Goal: Information Seeking & Learning: Understand process/instructions

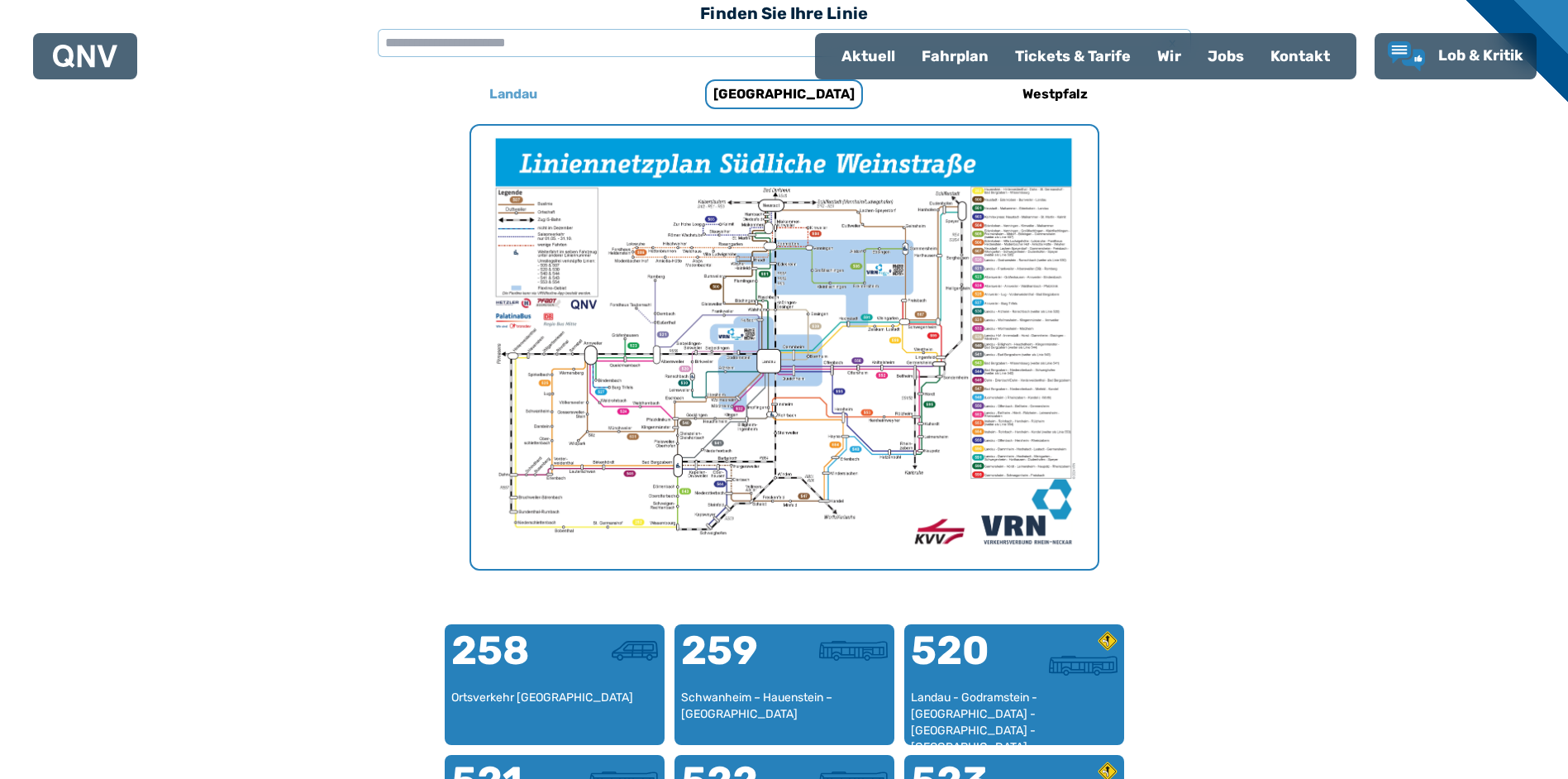
click at [519, 86] on h6 "Landau" at bounding box center [513, 94] width 61 height 27
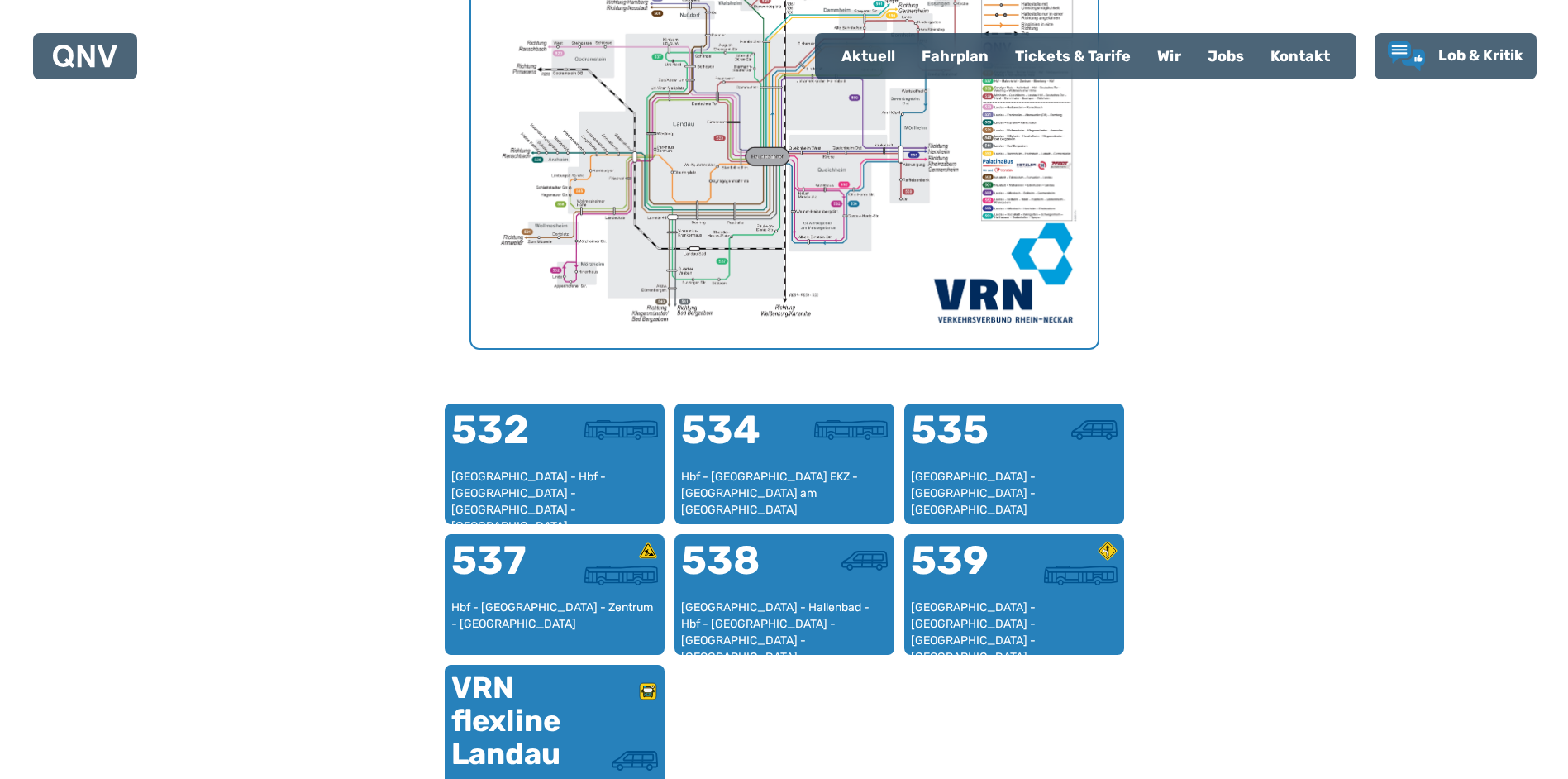
scroll to position [784, 0]
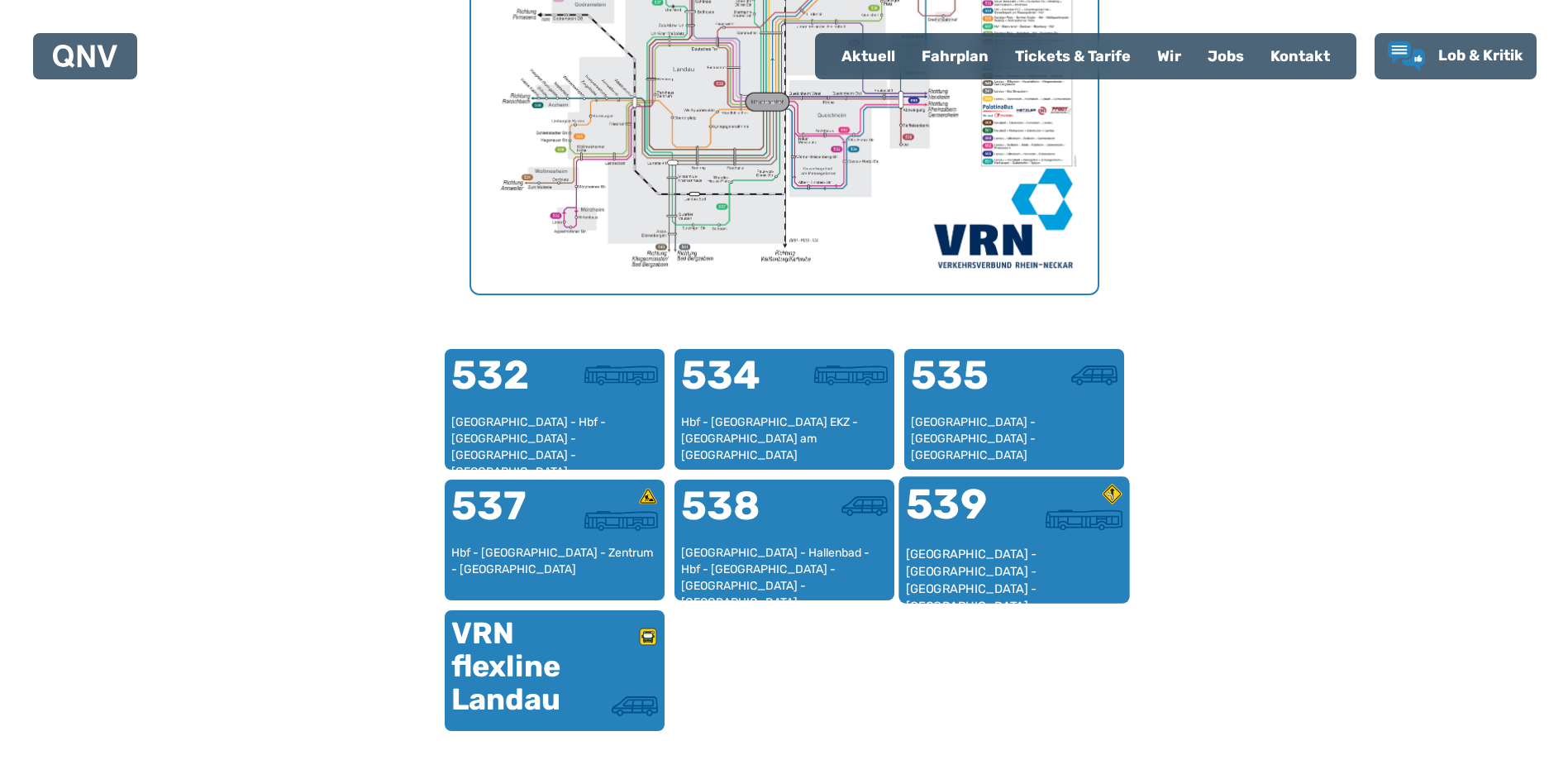
click at [987, 564] on div "[GEOGRAPHIC_DATA] - [GEOGRAPHIC_DATA] - [GEOGRAPHIC_DATA] - [GEOGRAPHIC_DATA] -…" at bounding box center [1014, 571] width 217 height 51
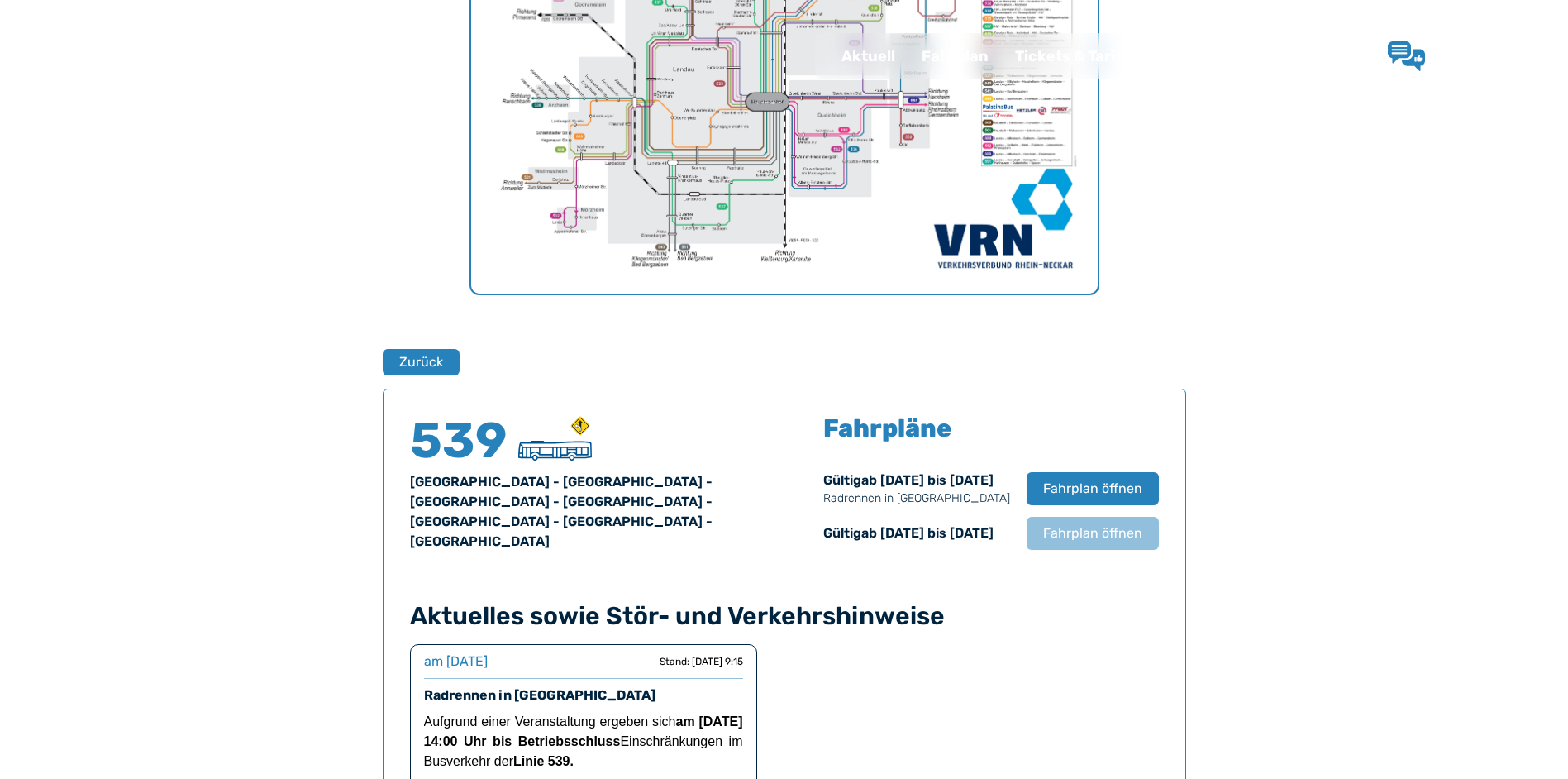
scroll to position [1090, 0]
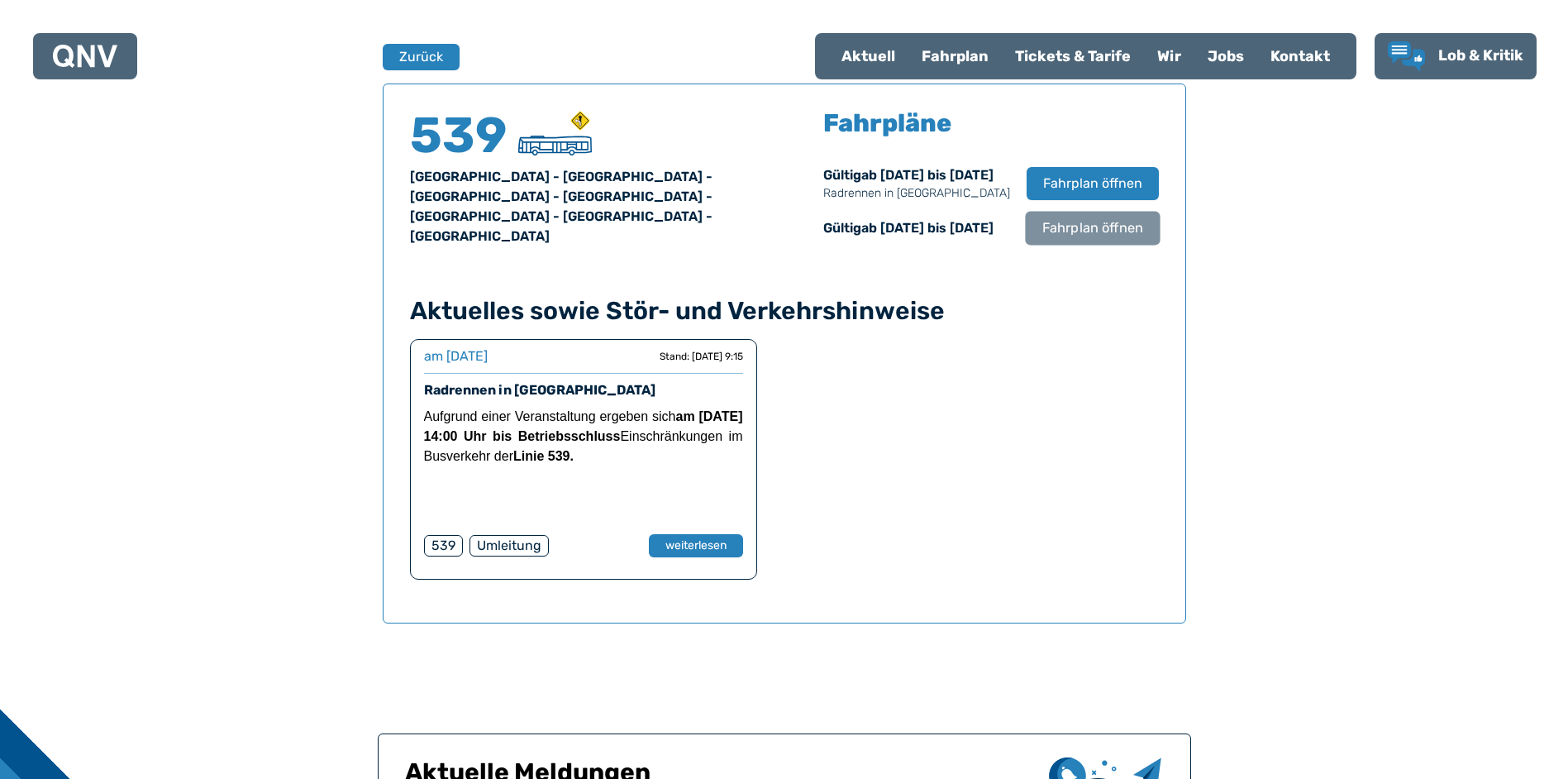
click at [1083, 219] on span "Fahrplan öffnen" at bounding box center [1092, 228] width 101 height 20
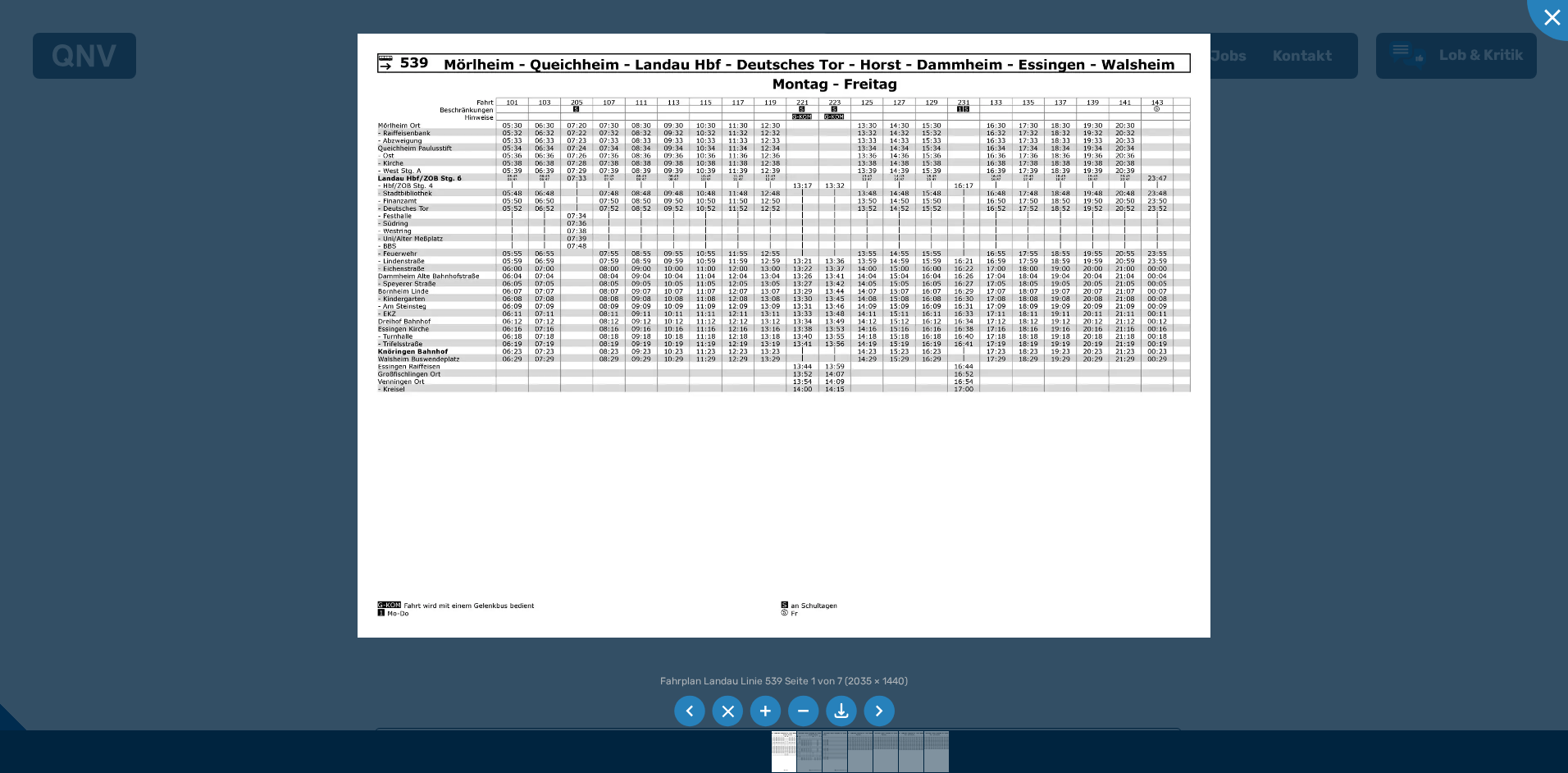
click at [762, 708] on li at bounding box center [765, 710] width 31 height 31
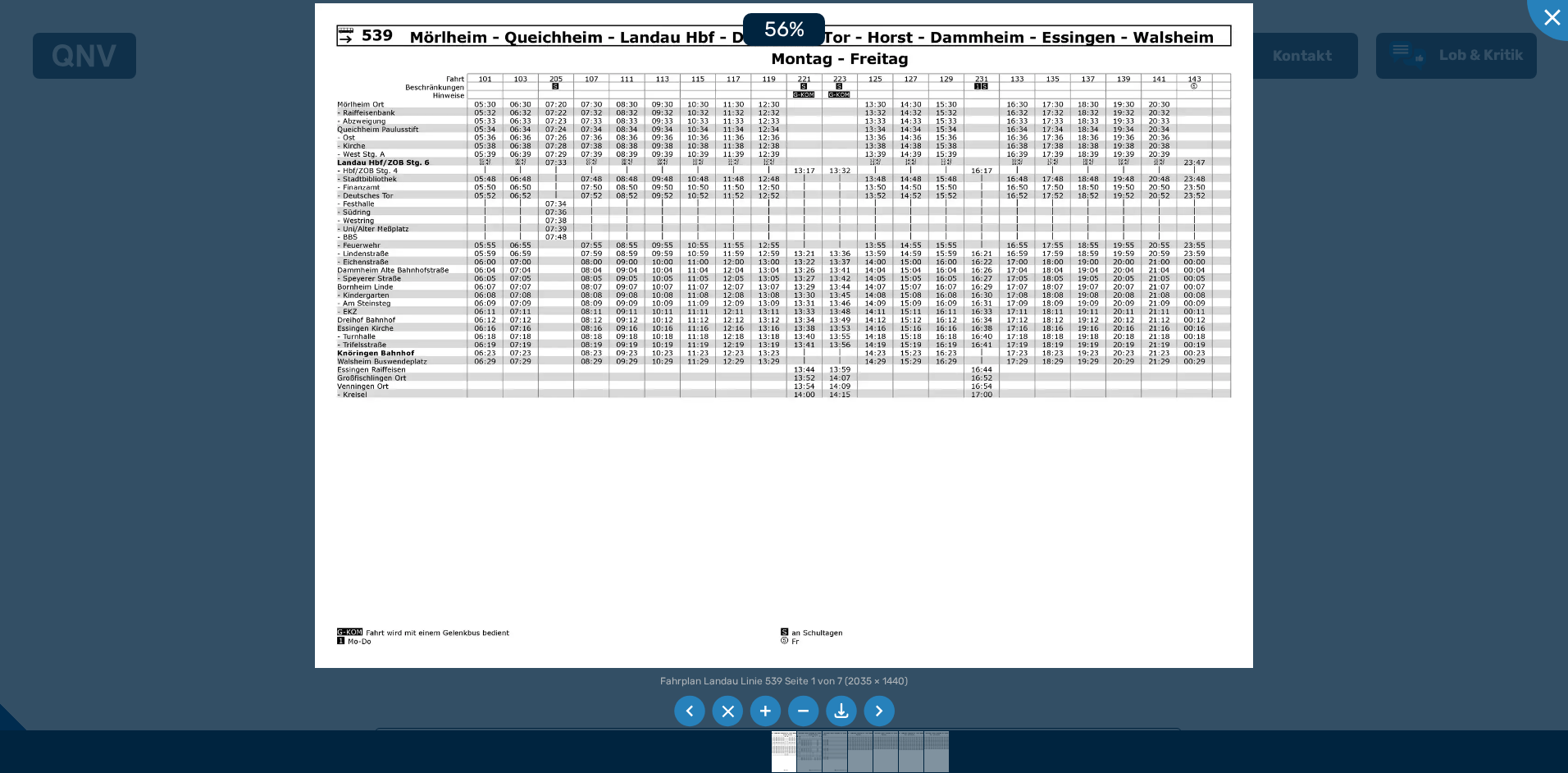
click at [762, 708] on li at bounding box center [765, 710] width 31 height 31
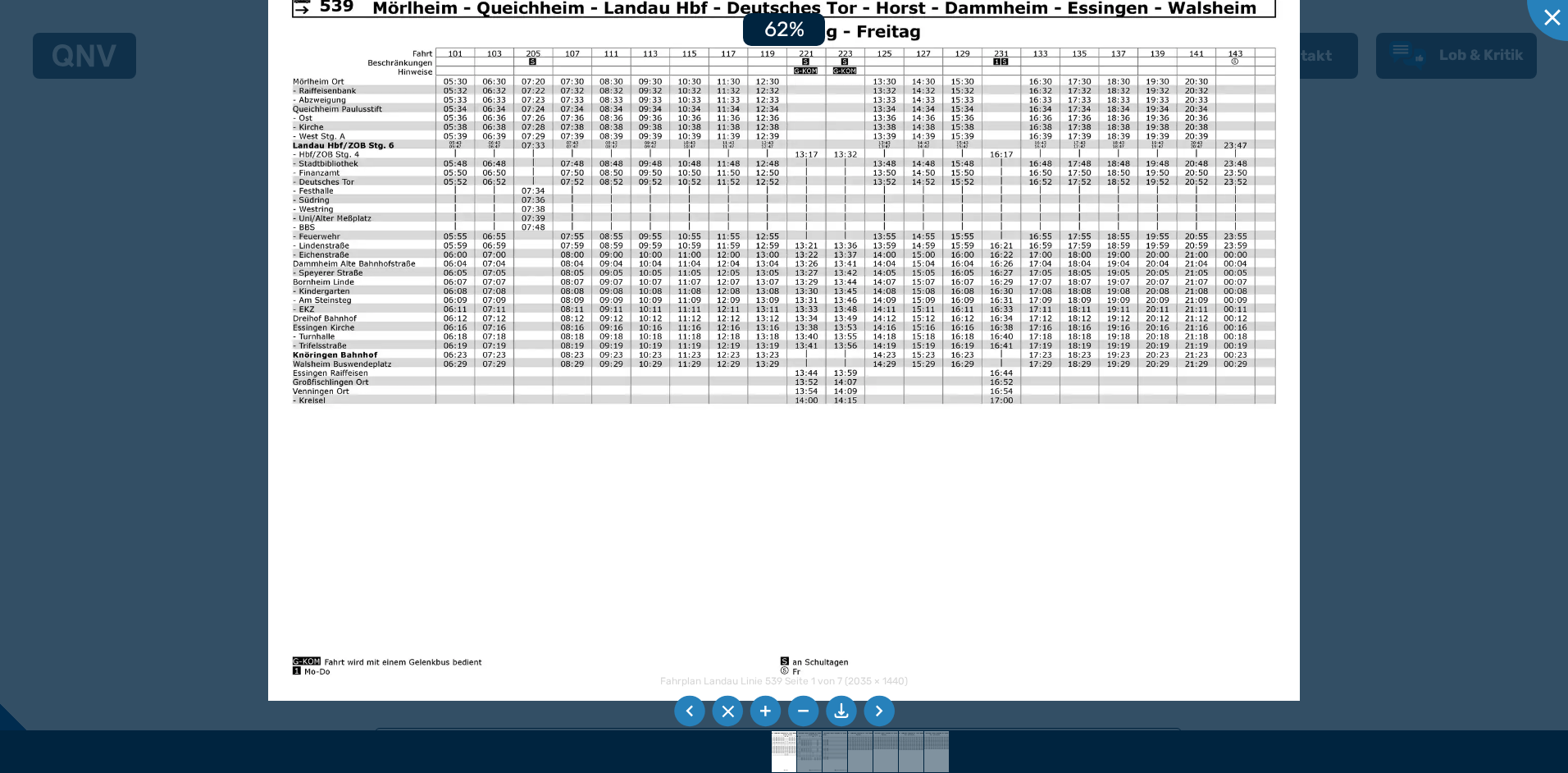
click at [762, 708] on li at bounding box center [765, 710] width 31 height 31
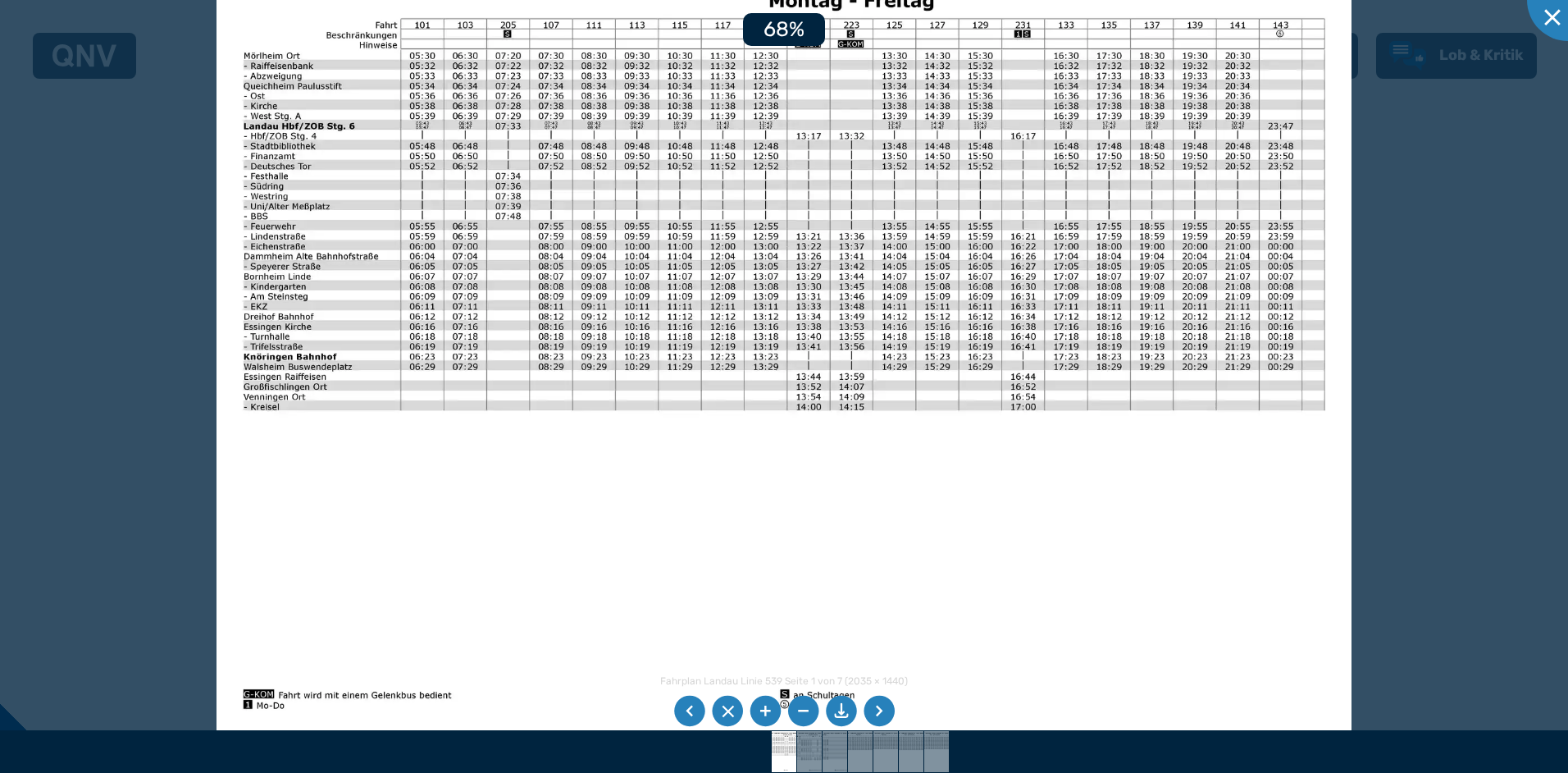
click at [762, 708] on li at bounding box center [765, 710] width 31 height 31
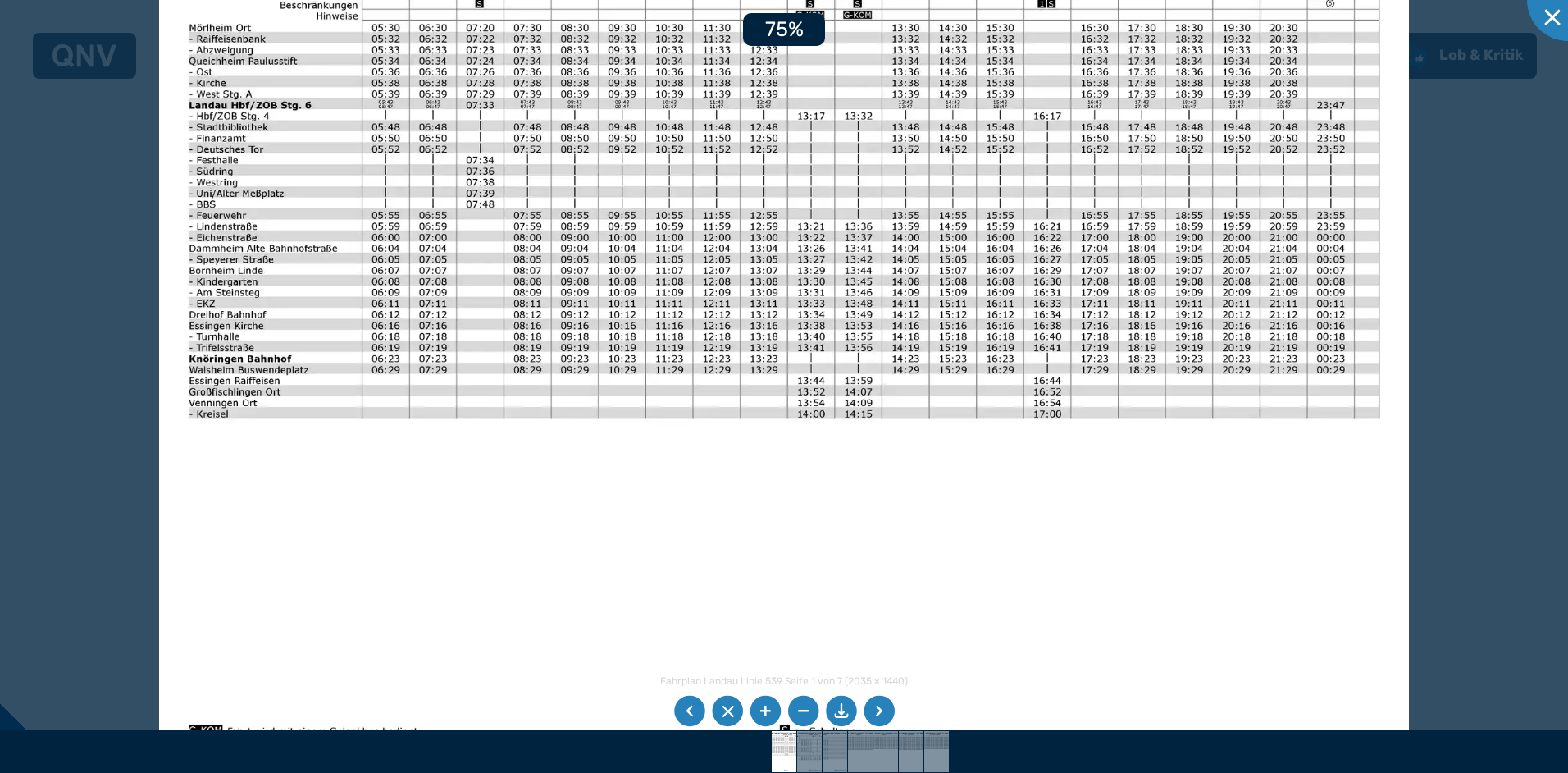
click at [762, 708] on li at bounding box center [765, 710] width 31 height 31
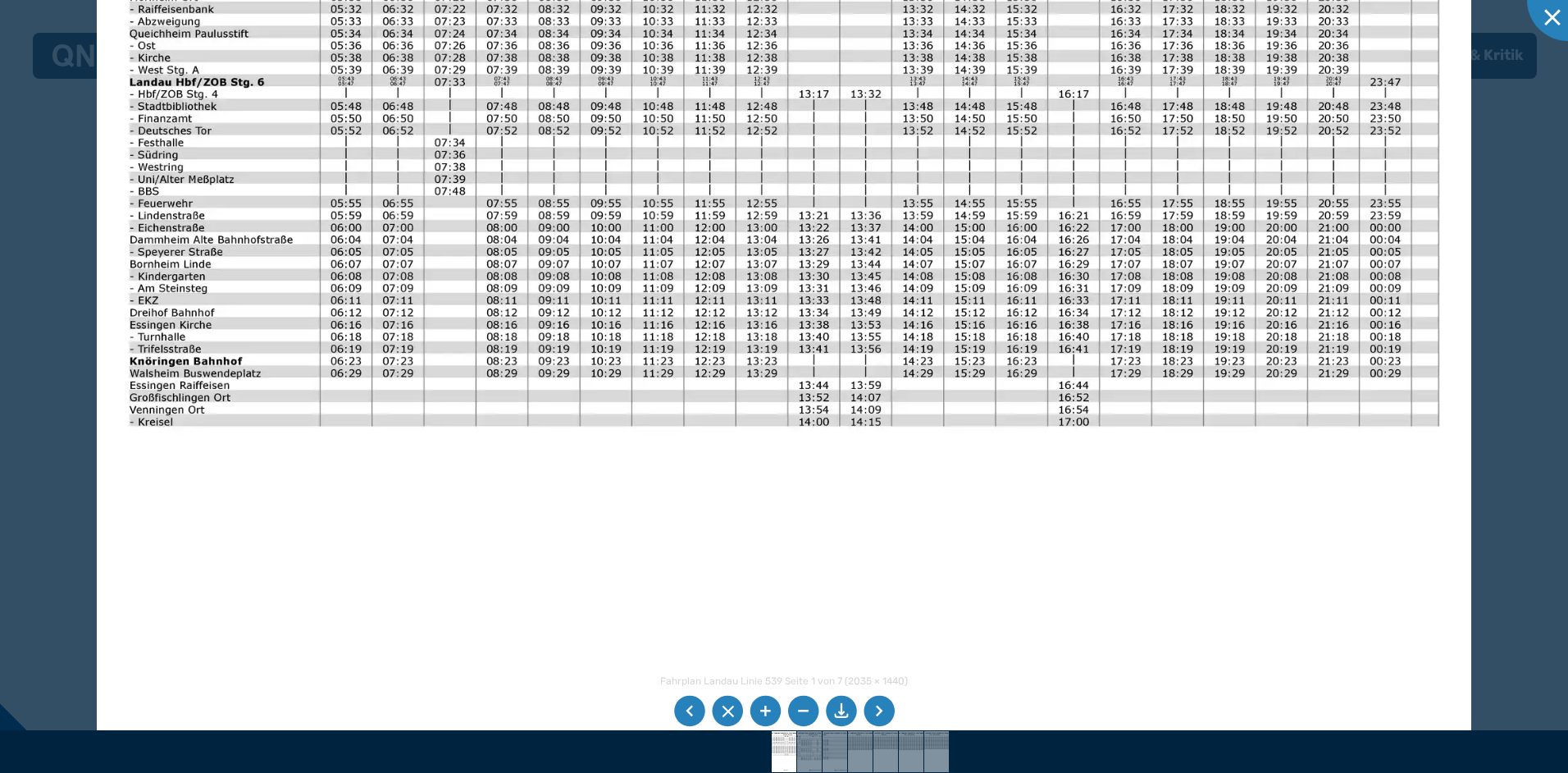
click at [762, 708] on li at bounding box center [765, 710] width 31 height 31
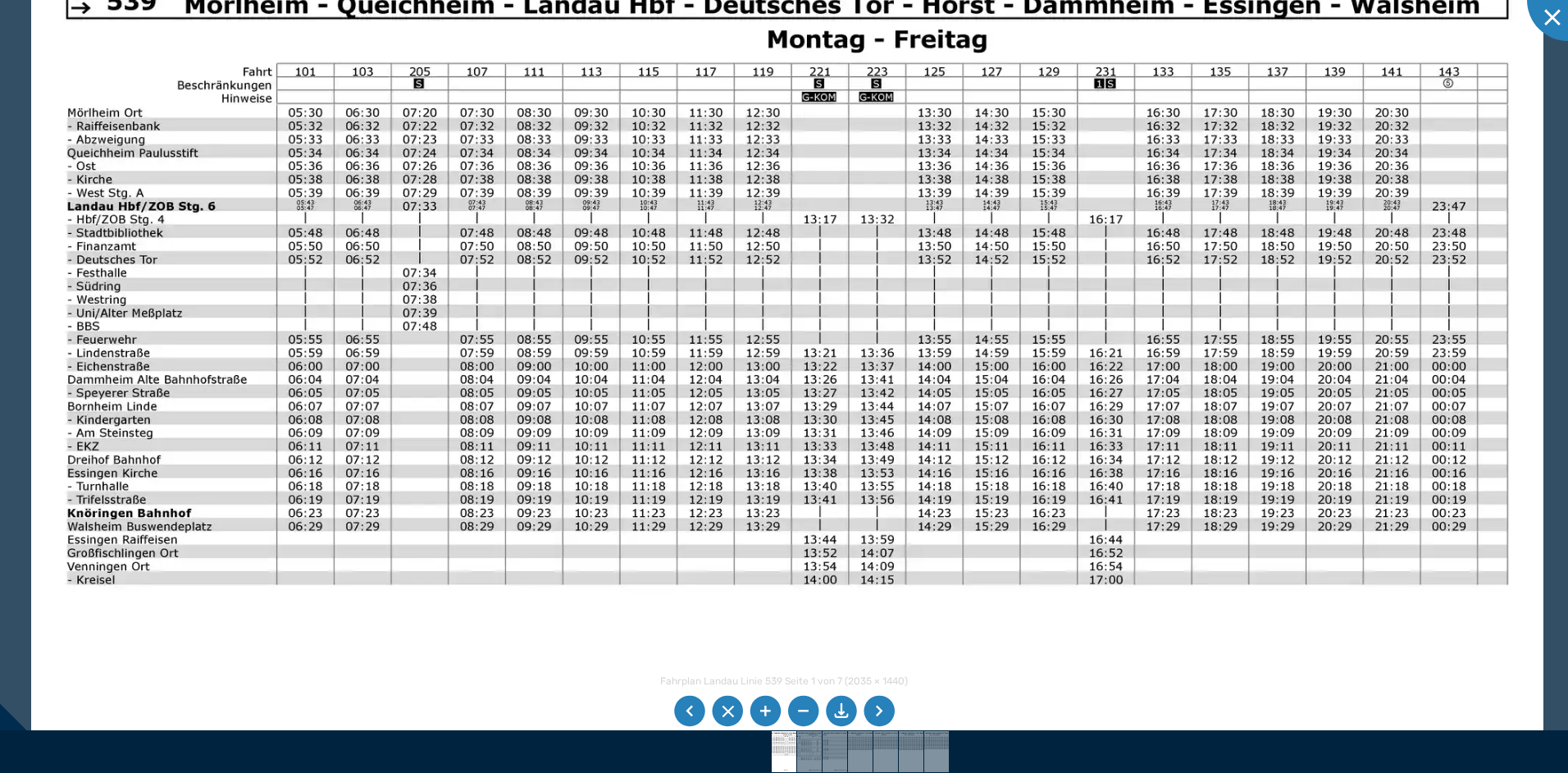
click at [877, 644] on img at bounding box center [786, 484] width 1511 height 1070
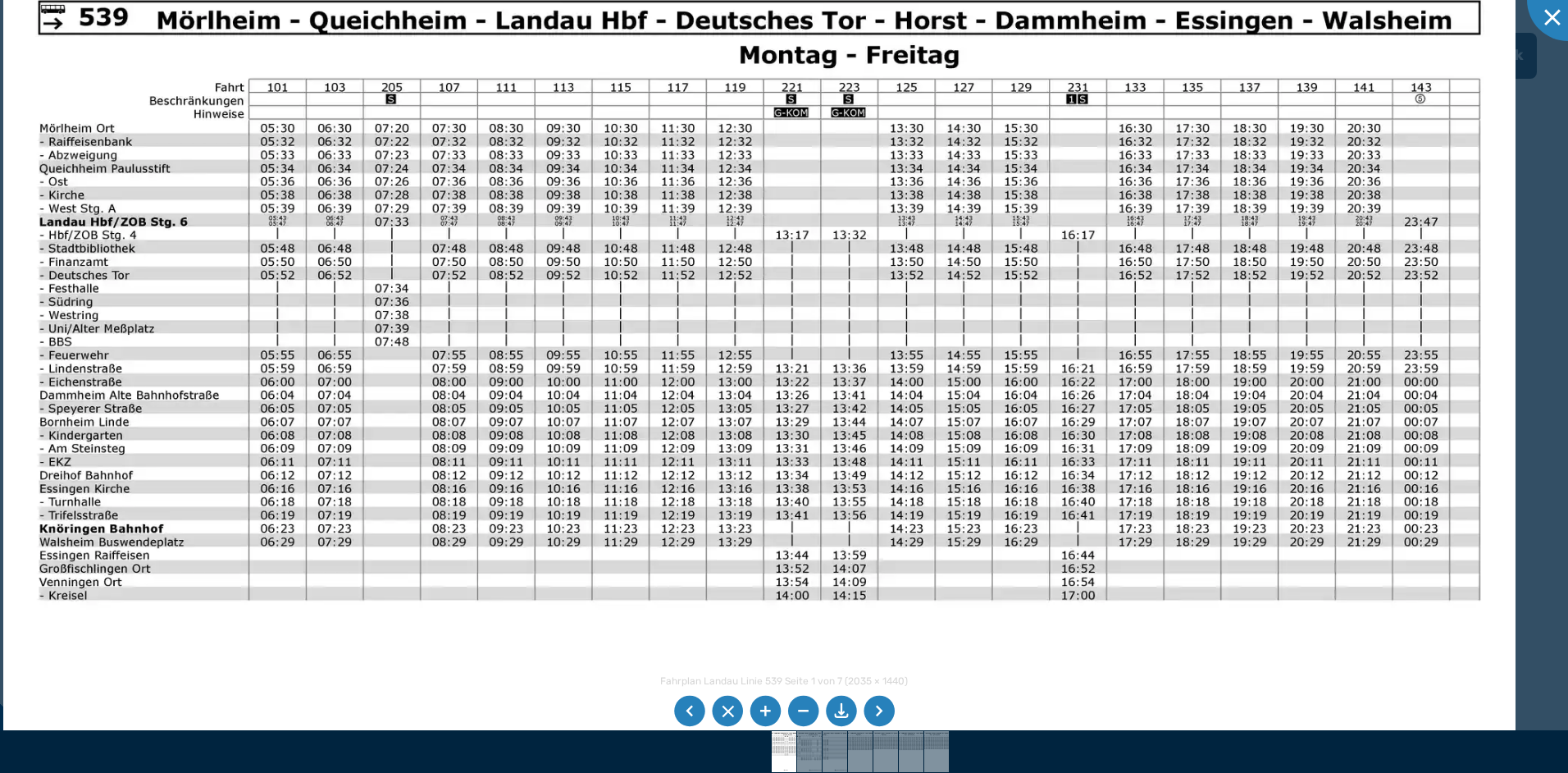
click at [1016, 637] on img at bounding box center [759, 500] width 1511 height 1070
click at [873, 706] on li at bounding box center [879, 710] width 31 height 31
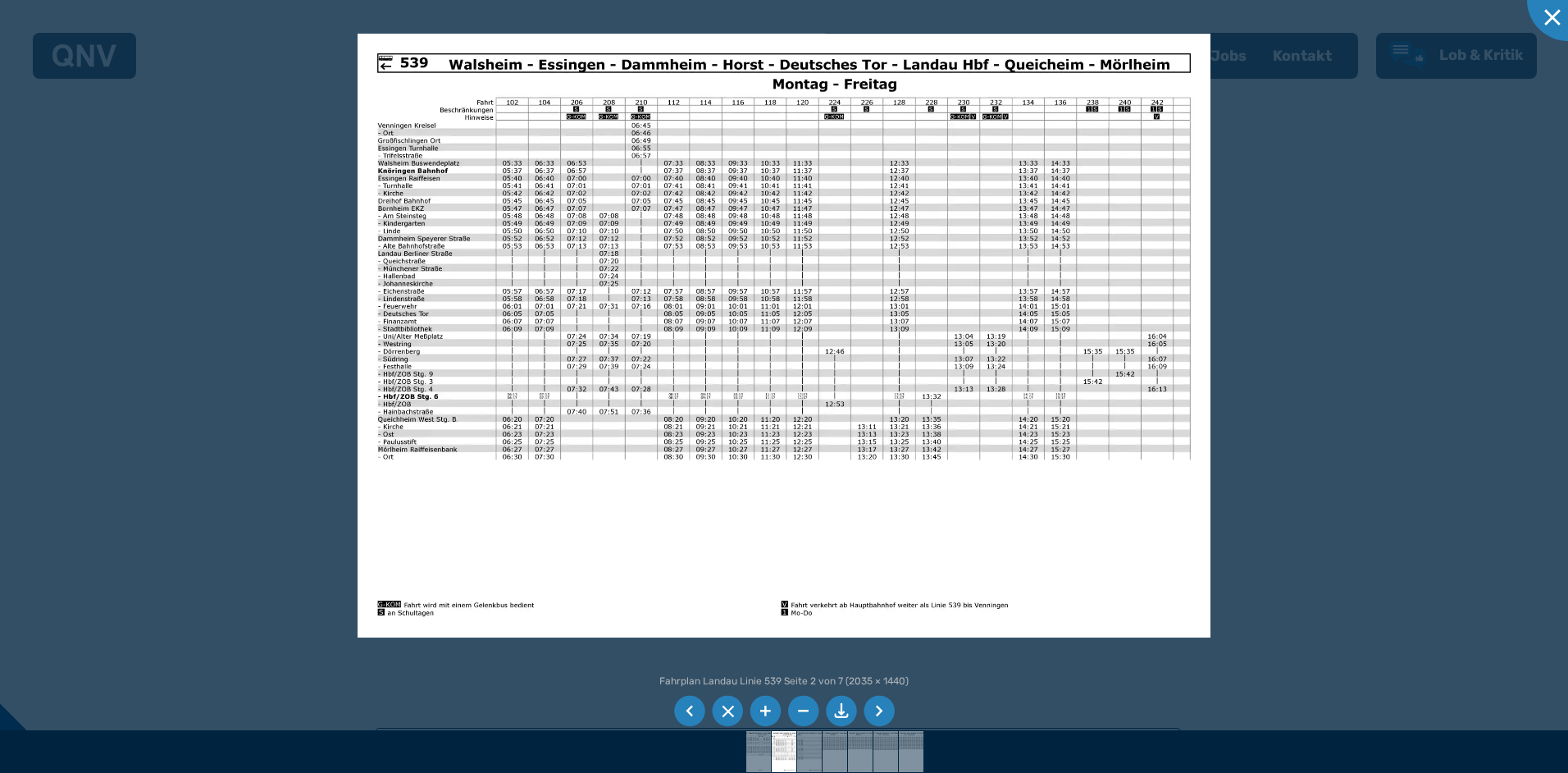
click at [762, 701] on li at bounding box center [765, 710] width 31 height 31
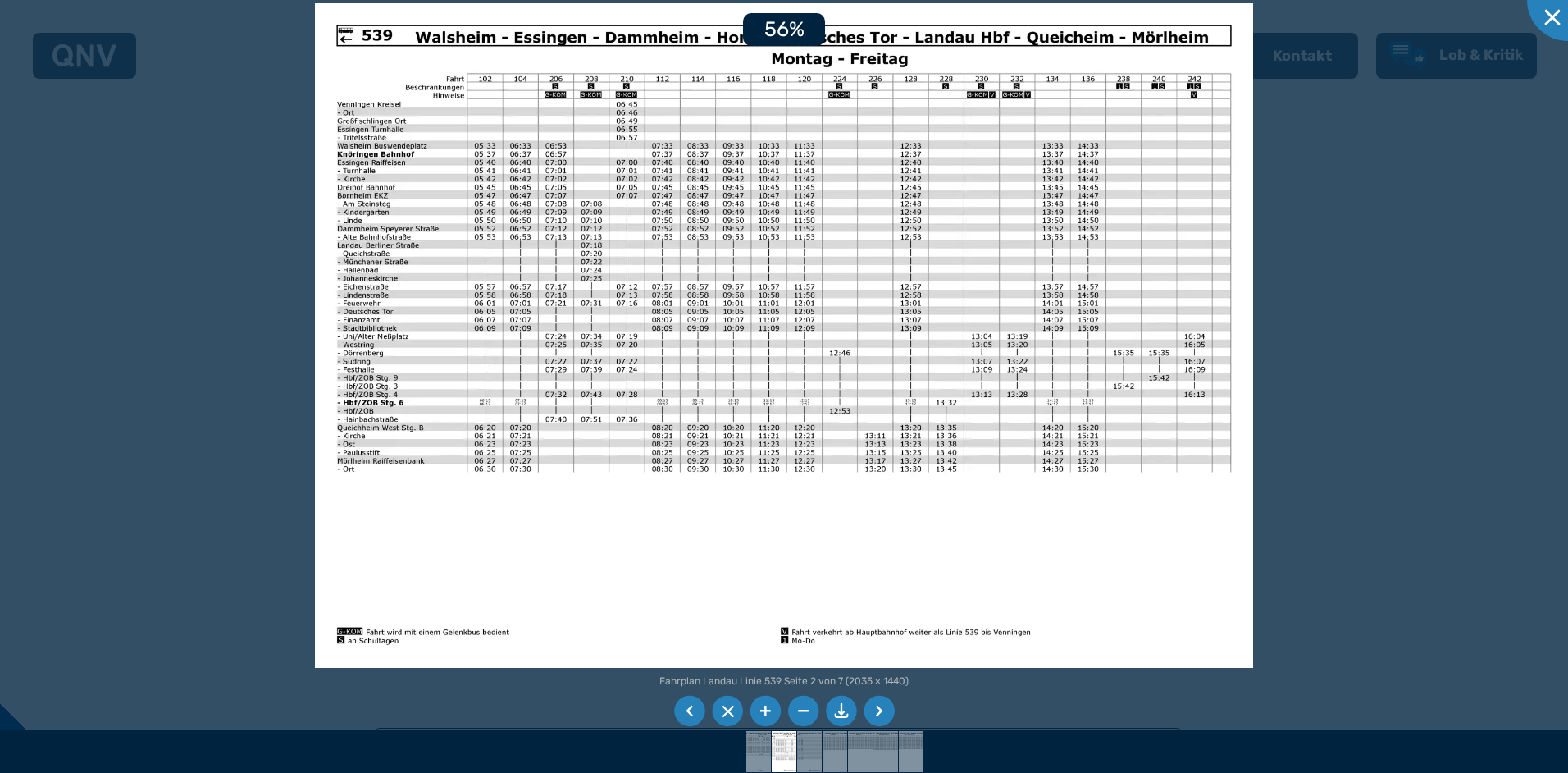
click at [762, 701] on li at bounding box center [765, 710] width 31 height 31
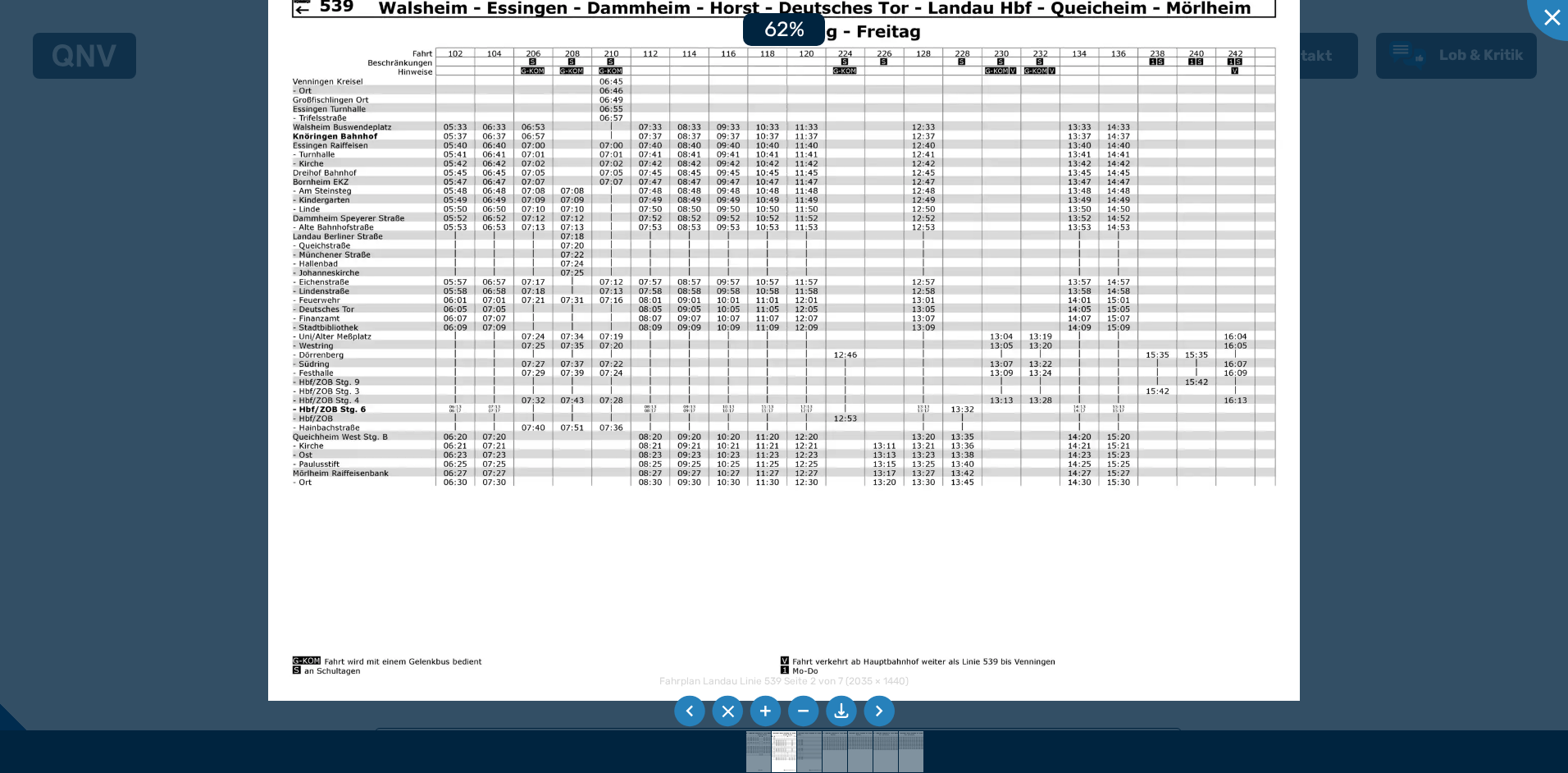
click at [762, 701] on li at bounding box center [765, 710] width 31 height 31
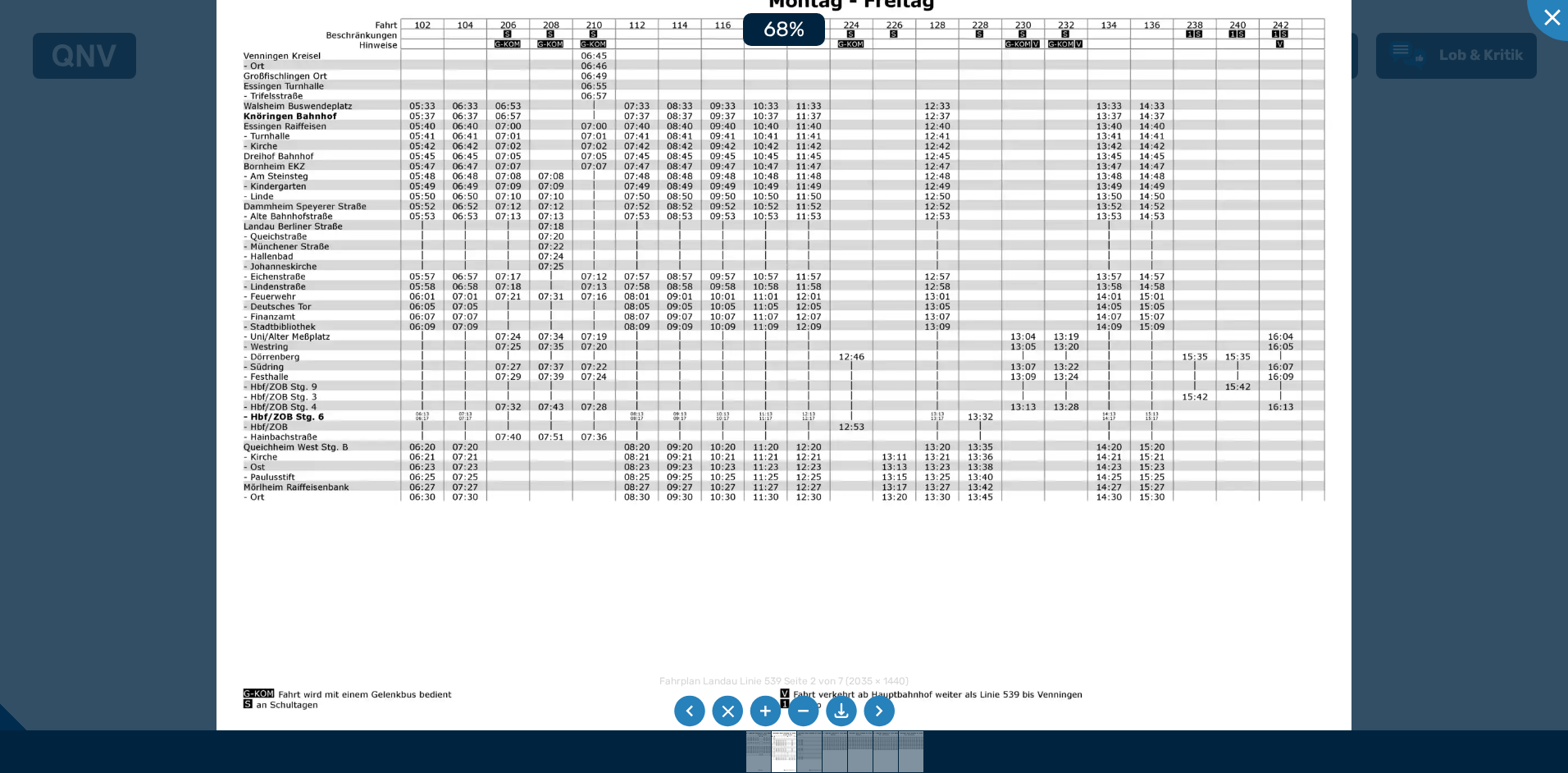
click at [762, 701] on li at bounding box center [765, 710] width 31 height 31
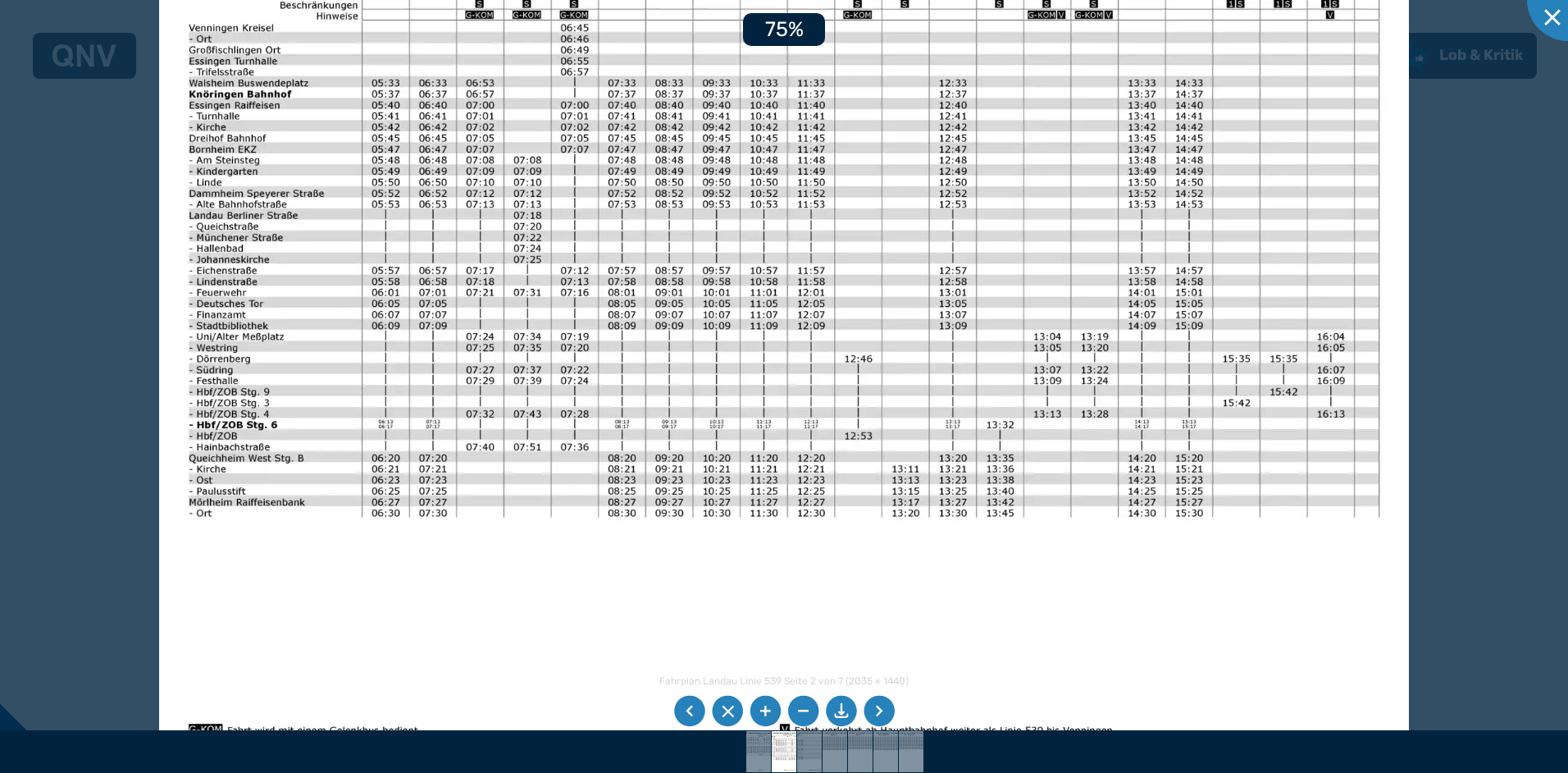
click at [762, 701] on li at bounding box center [765, 710] width 31 height 31
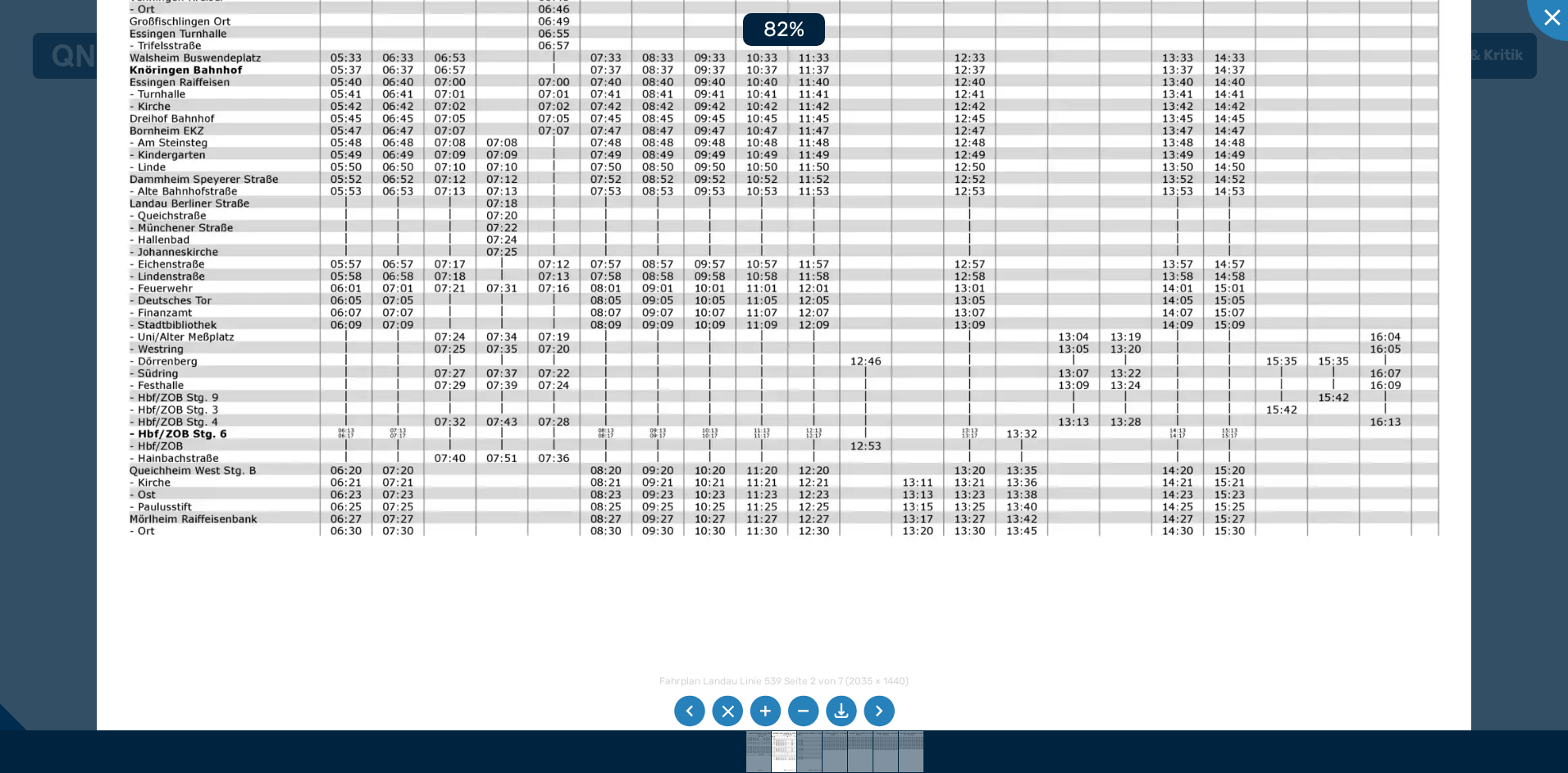
click at [762, 701] on li at bounding box center [765, 710] width 31 height 31
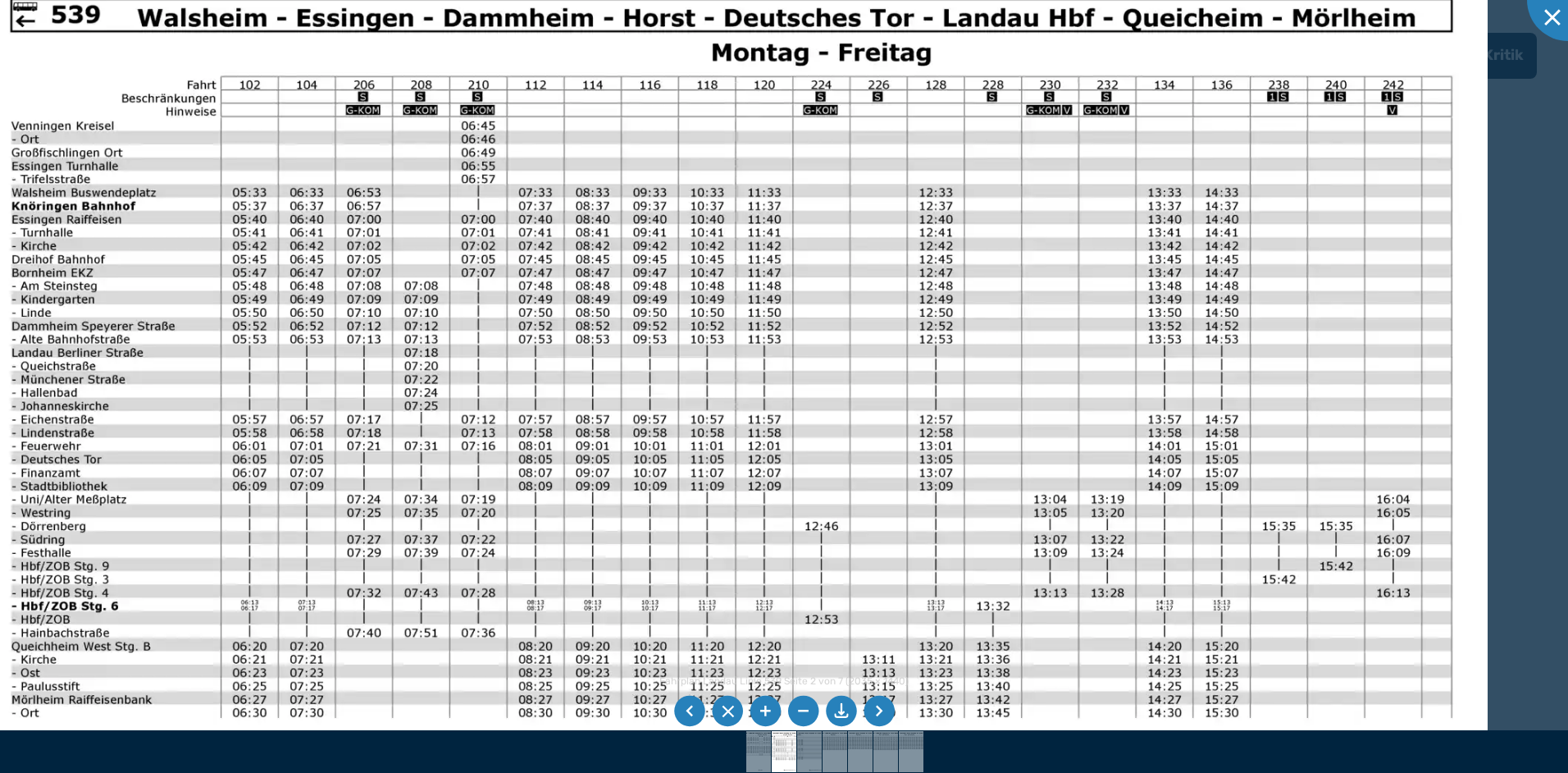
click at [876, 703] on li at bounding box center [879, 710] width 31 height 31
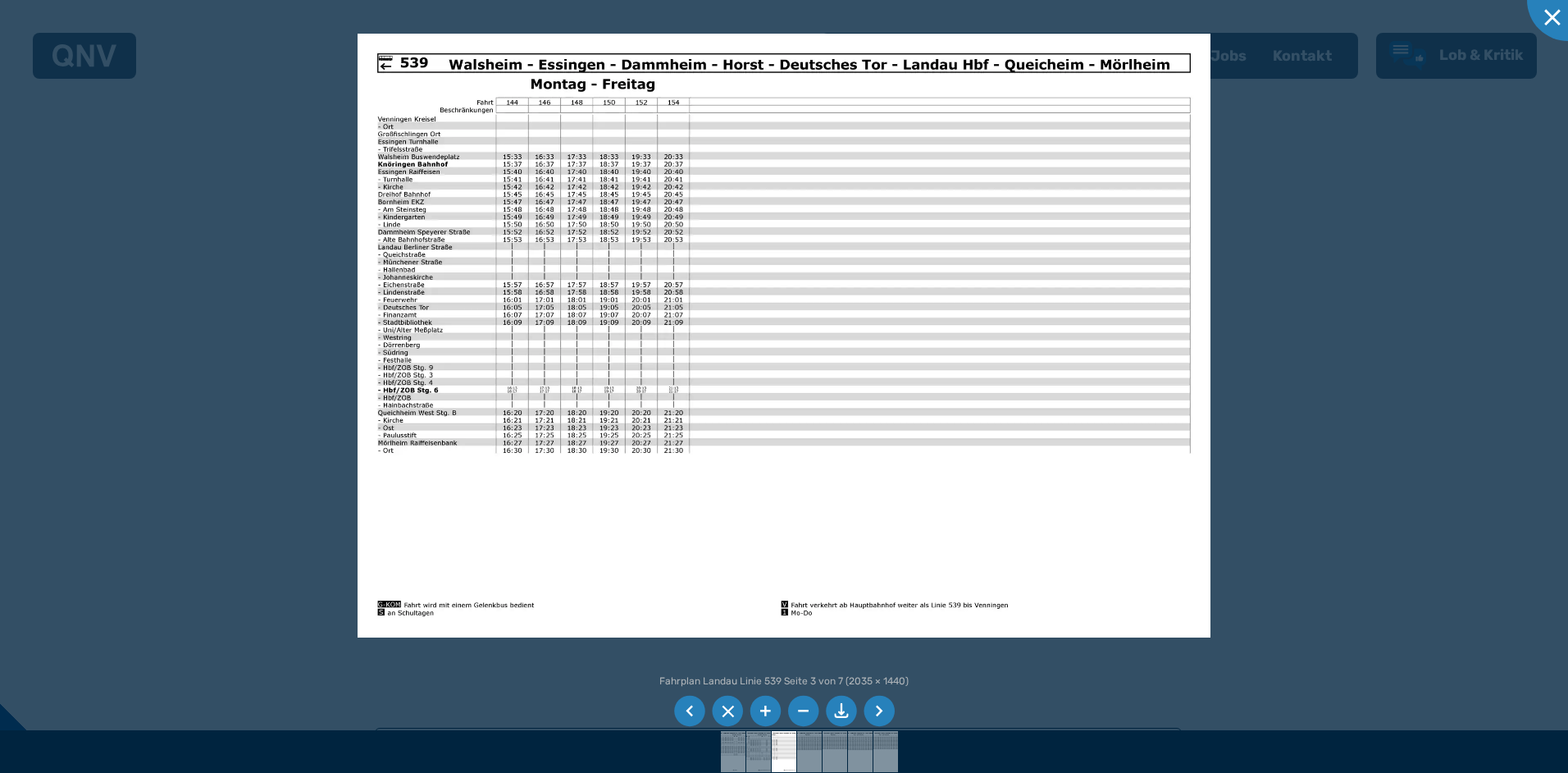
click at [761, 703] on li at bounding box center [765, 710] width 31 height 31
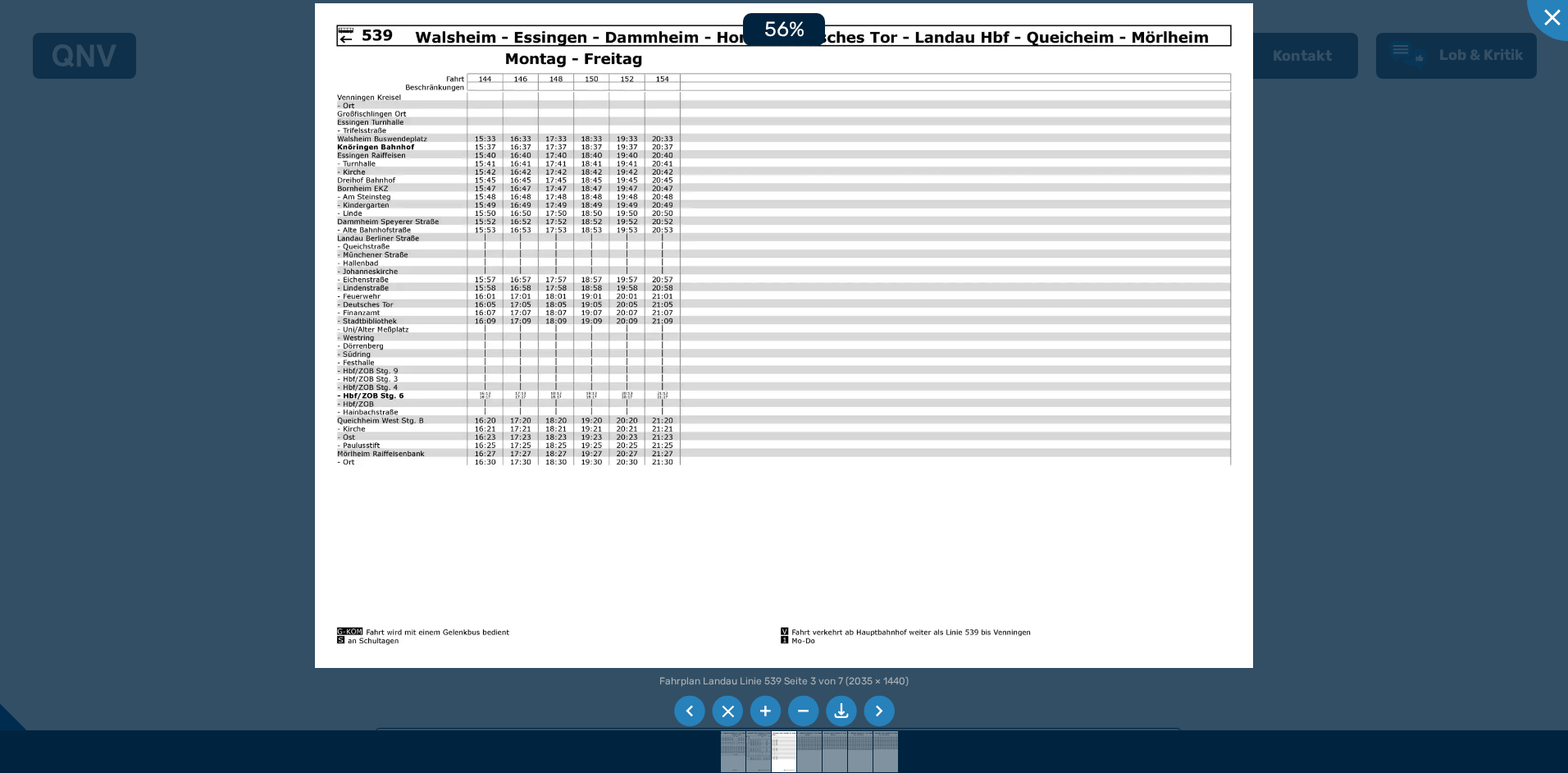
click at [761, 703] on li at bounding box center [765, 710] width 31 height 31
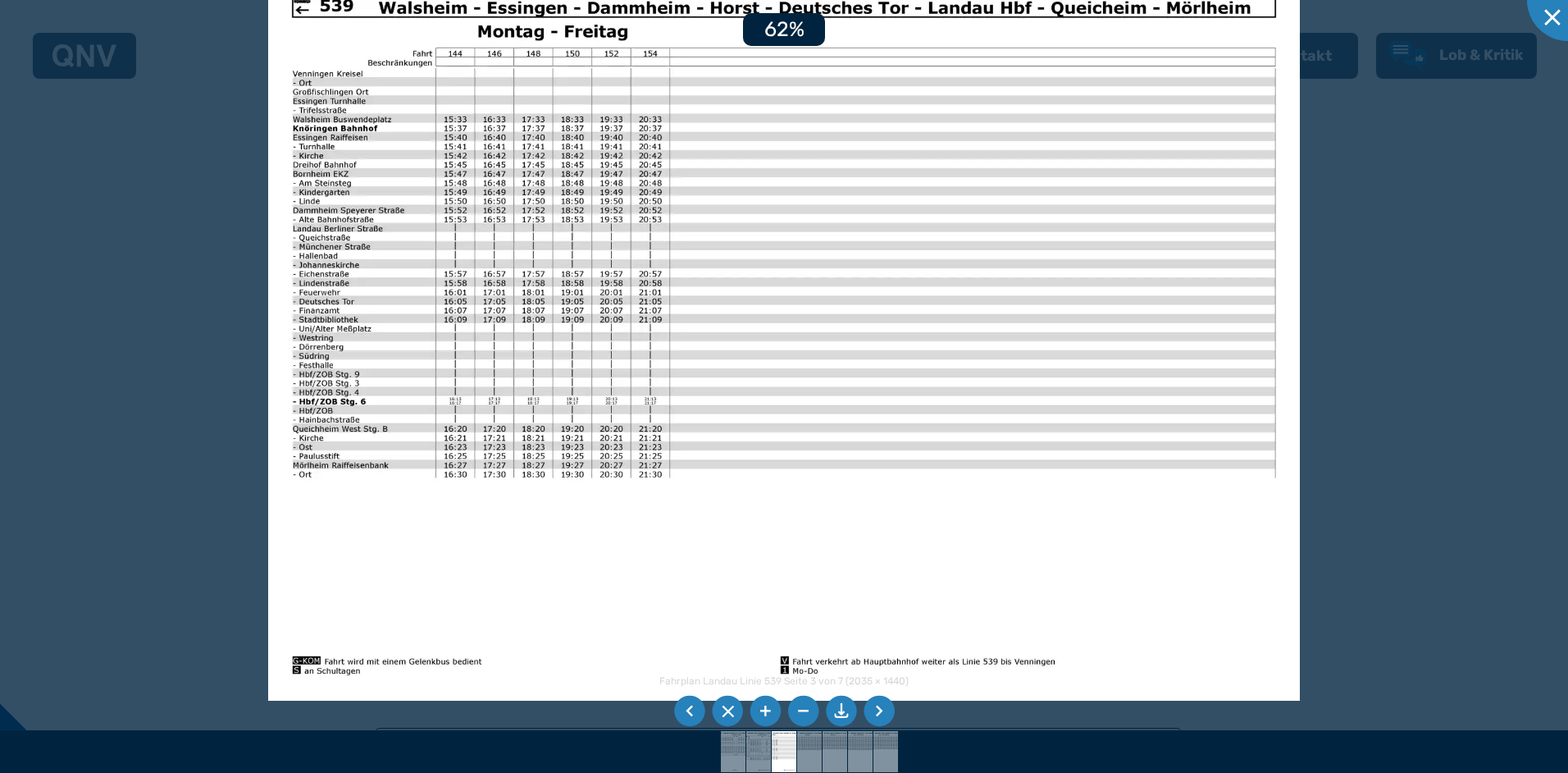
click at [761, 703] on li at bounding box center [765, 710] width 31 height 31
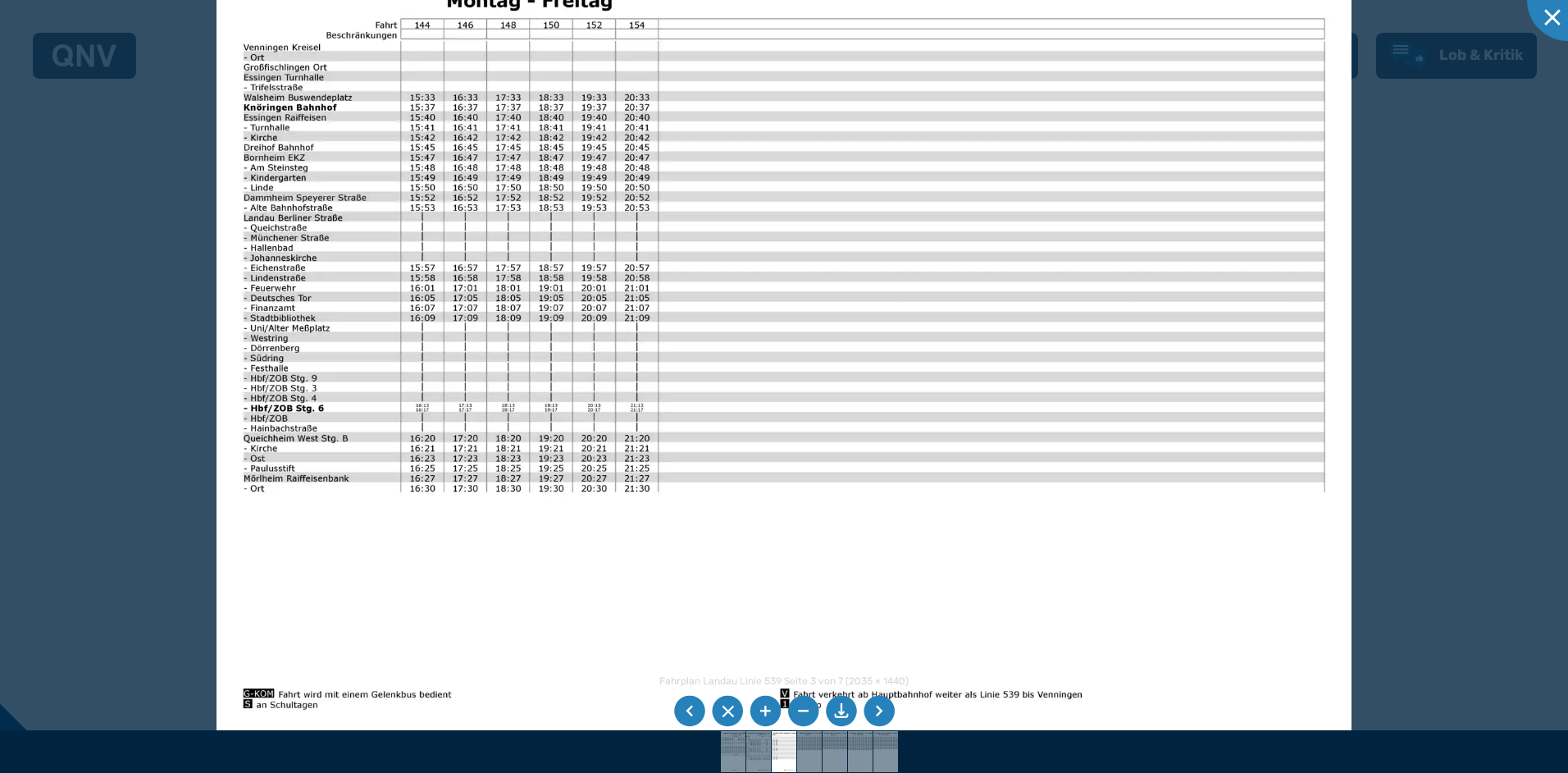
click at [761, 703] on li at bounding box center [765, 710] width 31 height 31
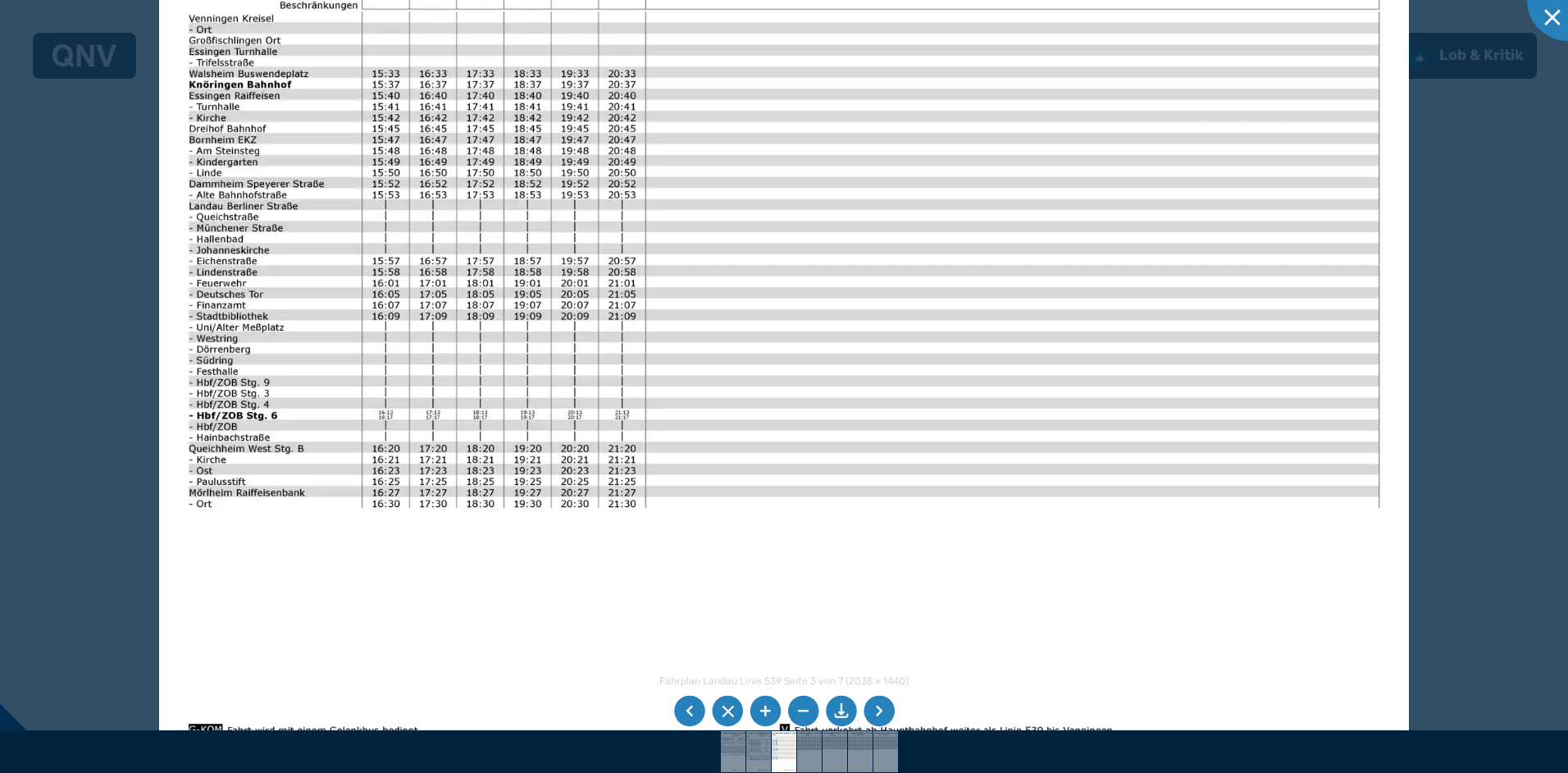
click at [761, 703] on li at bounding box center [765, 710] width 31 height 31
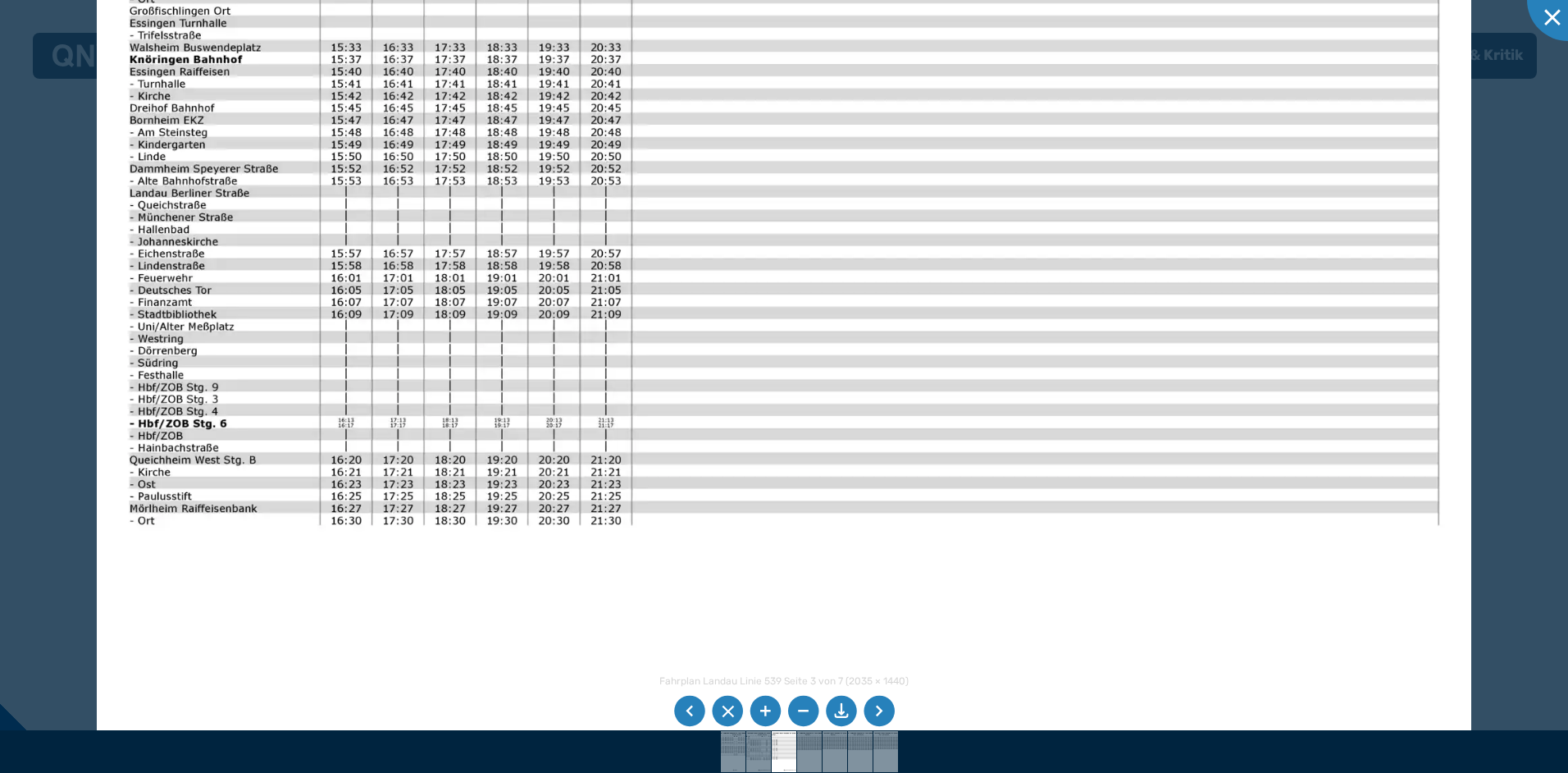
click at [761, 703] on li at bounding box center [765, 710] width 31 height 31
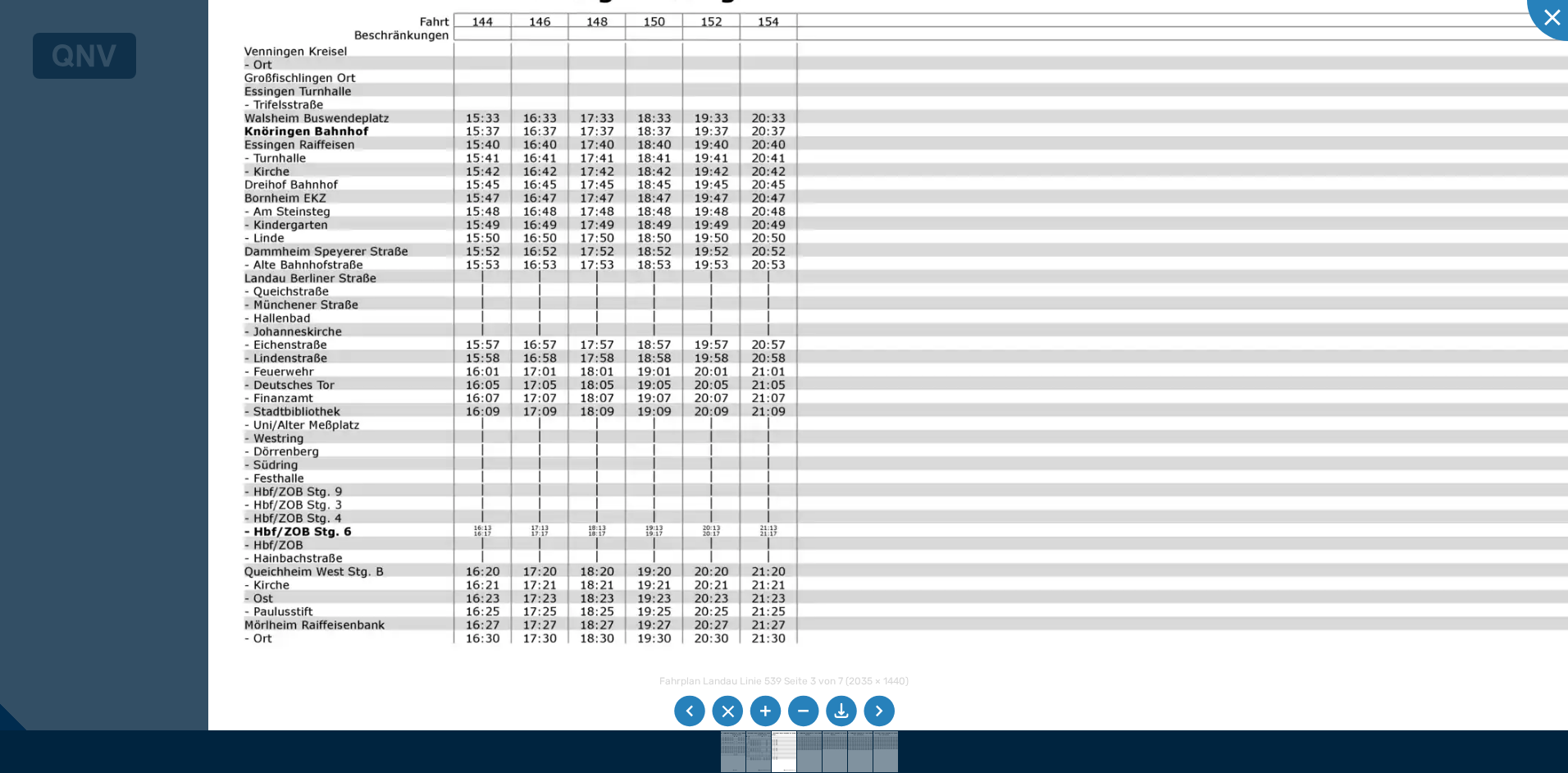
click at [811, 687] on img at bounding box center [964, 435] width 1511 height 1070
click at [1548, 10] on div at bounding box center [1568, 0] width 82 height 82
